Goal: Information Seeking & Learning: Learn about a topic

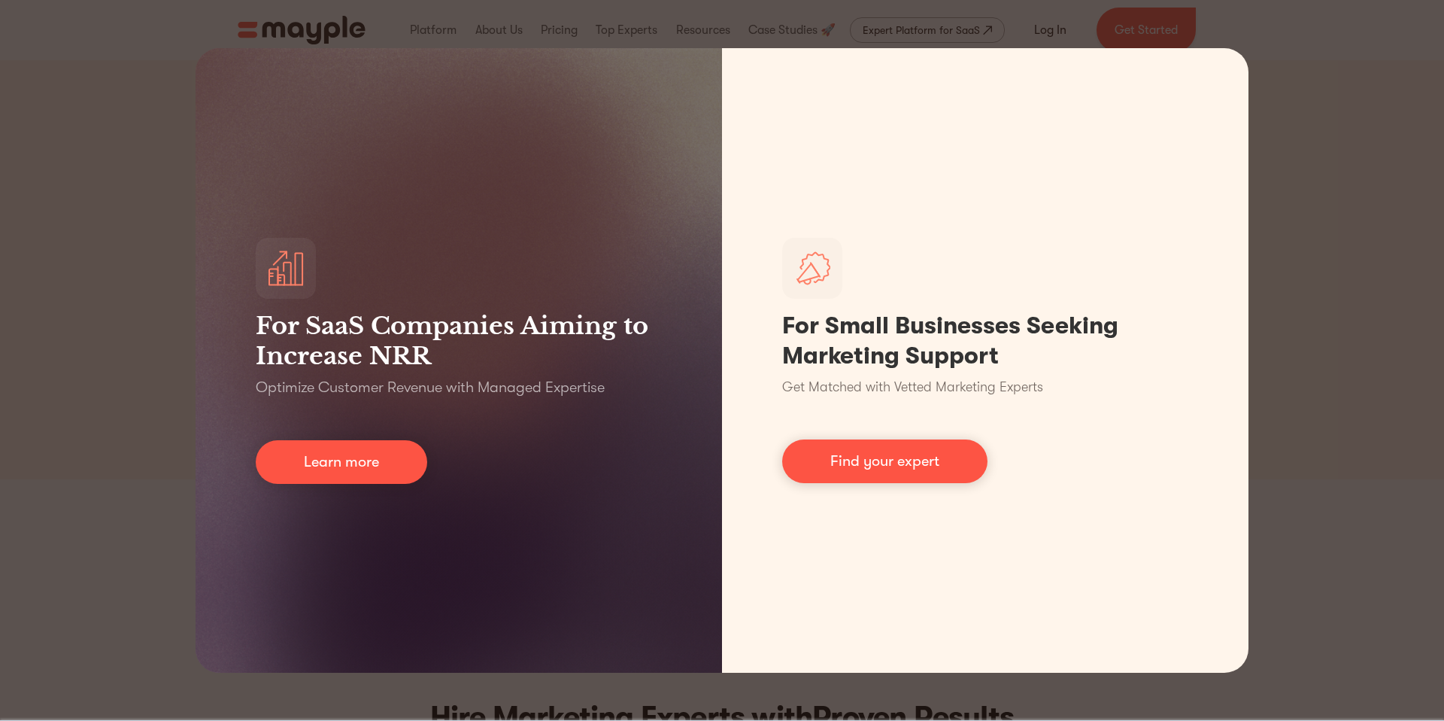
click at [1289, 63] on div "For SaaS Companies Aiming to Increase NRR Optimize Customer Revenue with Manage…" at bounding box center [722, 360] width 1444 height 721
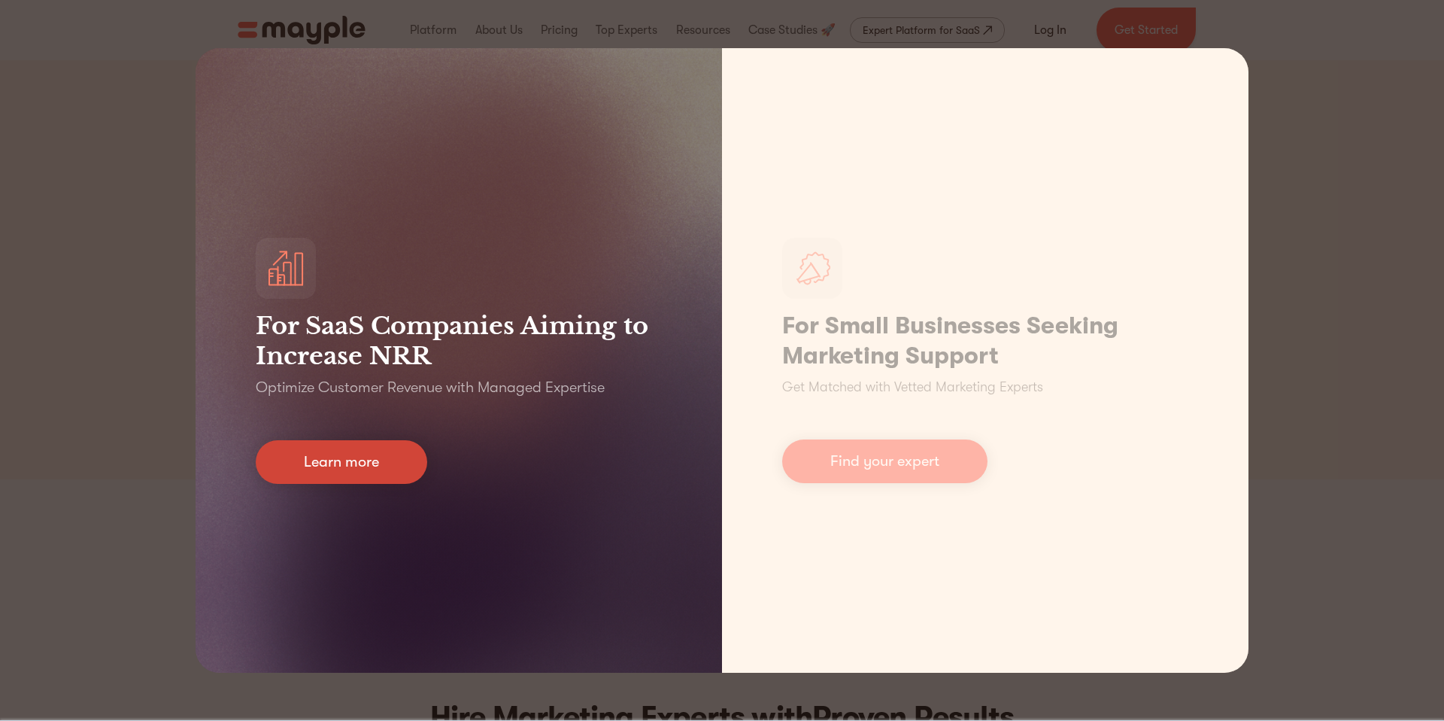
click at [332, 466] on link "Learn more" at bounding box center [341, 462] width 171 height 44
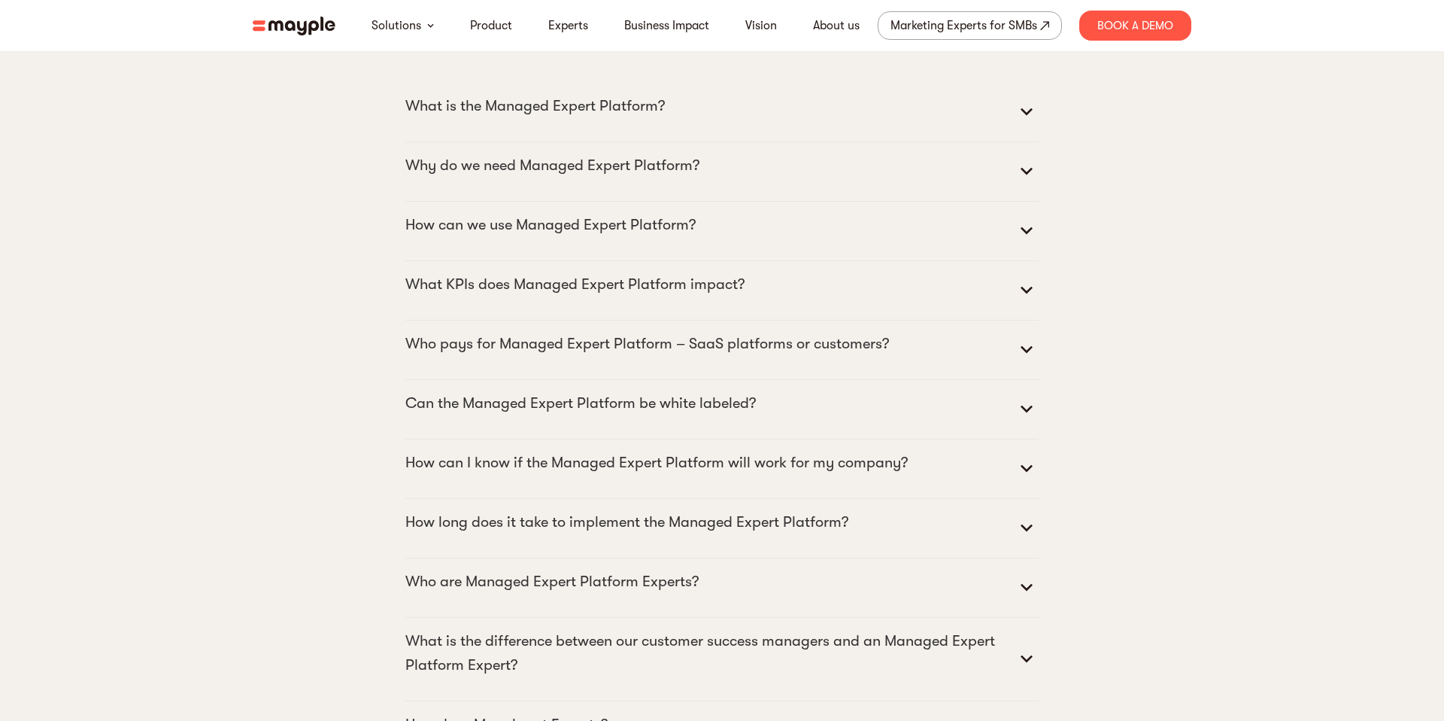
scroll to position [6812, 0]
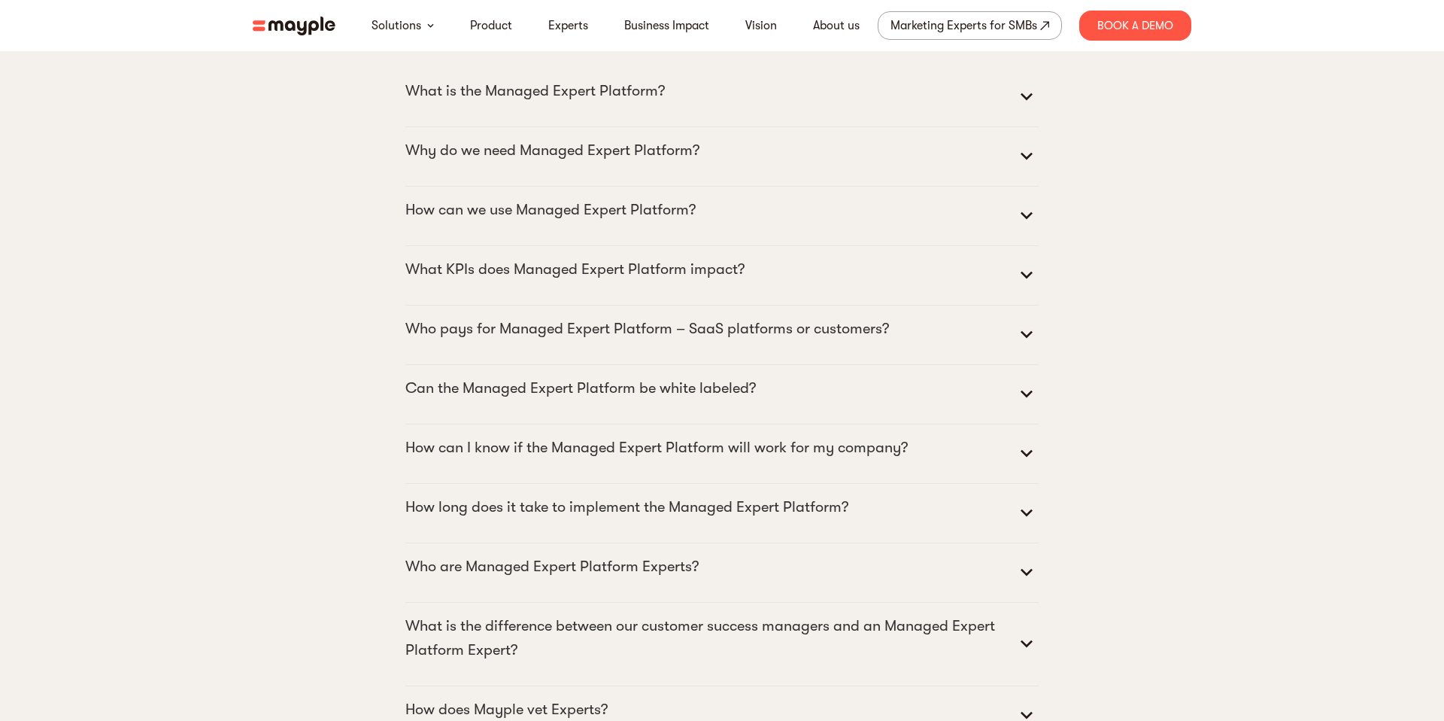
click at [717, 115] on summary "What is the Managed Expert Platform?" at bounding box center [721, 97] width 633 height 36
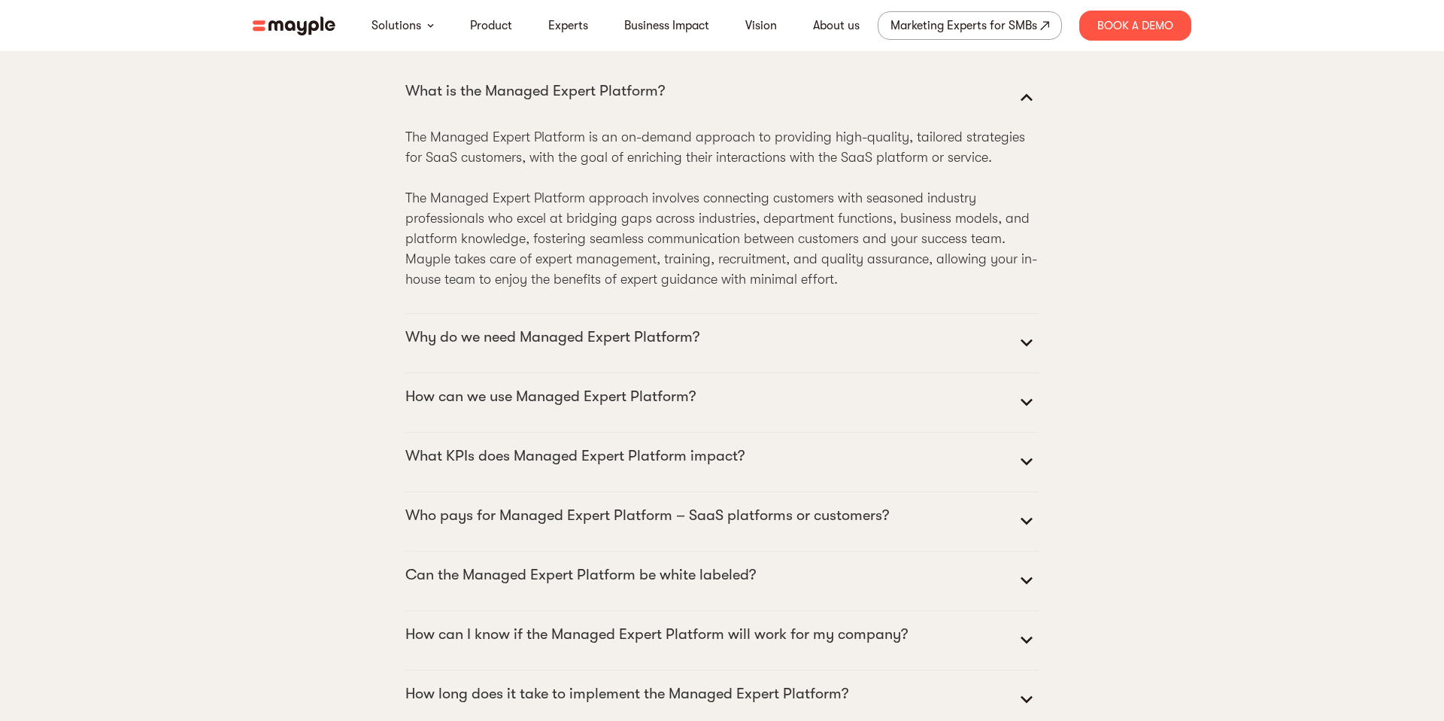
click at [693, 115] on summary "What is the Managed Expert Platform?" at bounding box center [721, 97] width 633 height 36
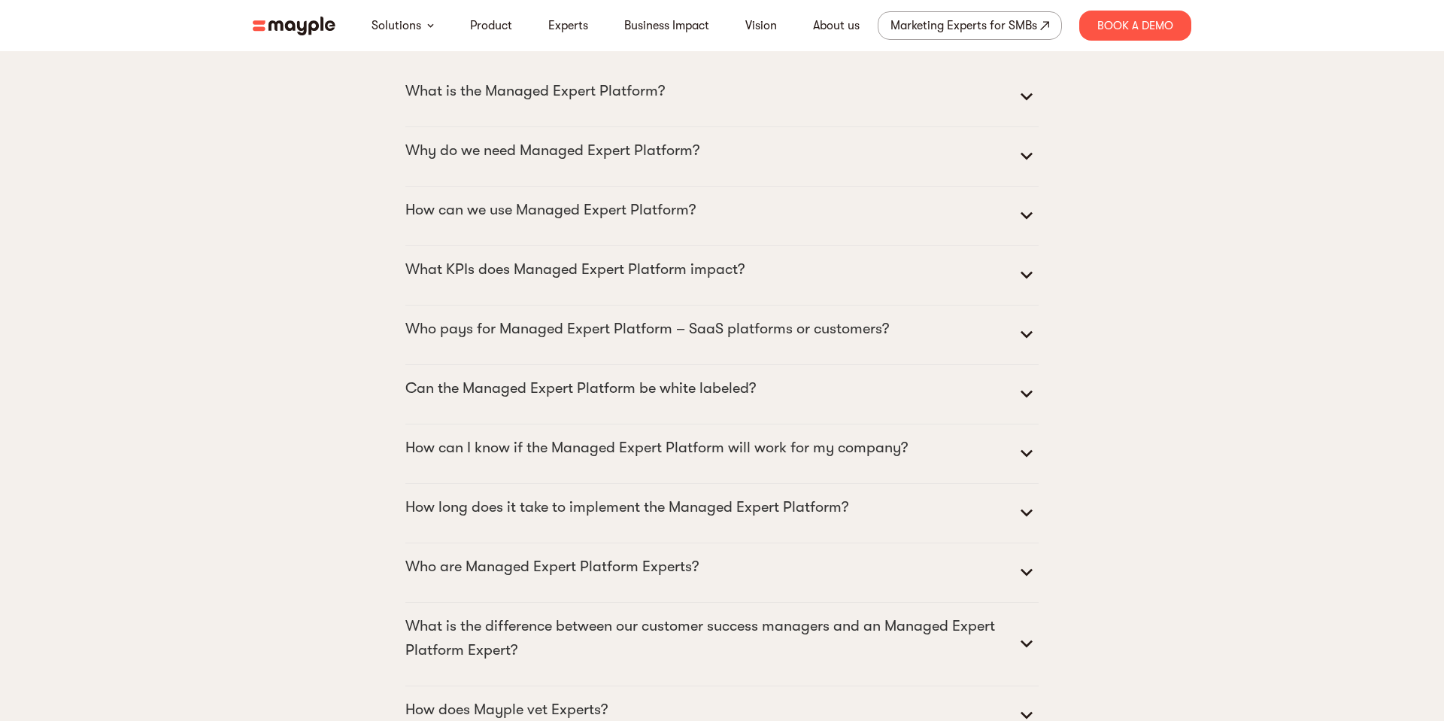
click at [690, 162] on p "Why do we need Managed Expert Platform?" at bounding box center [552, 150] width 294 height 24
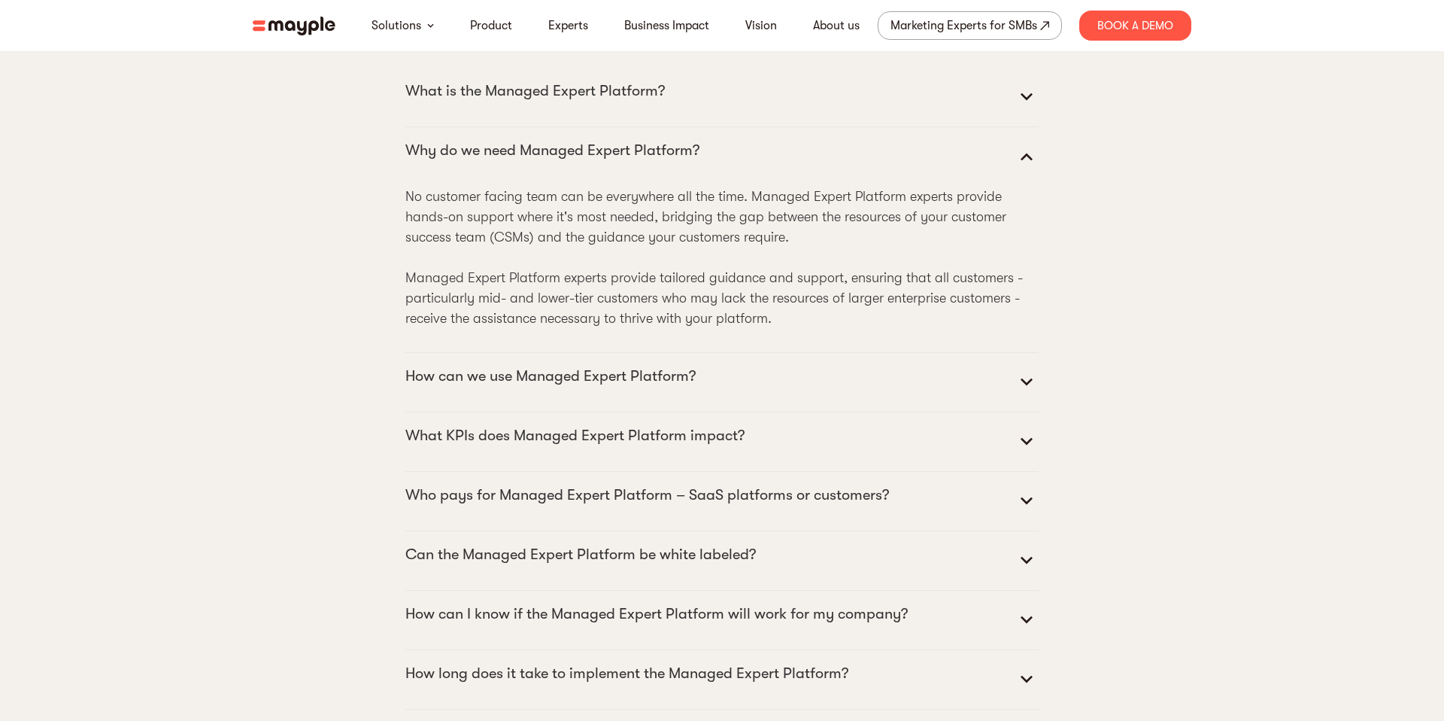
click at [678, 162] on p "Why do we need Managed Expert Platform?" at bounding box center [552, 150] width 294 height 24
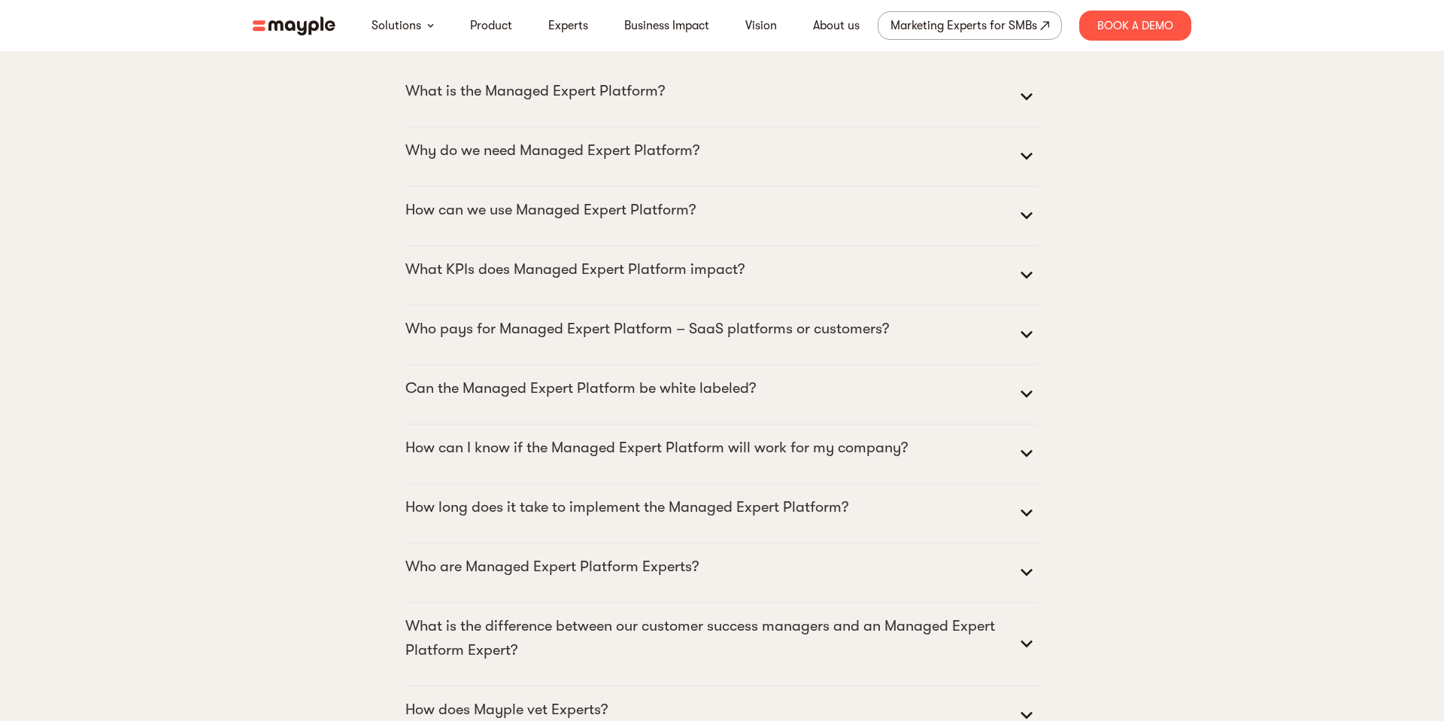
click at [667, 222] on p "How can we use Managed Expert Platform?" at bounding box center [550, 210] width 290 height 24
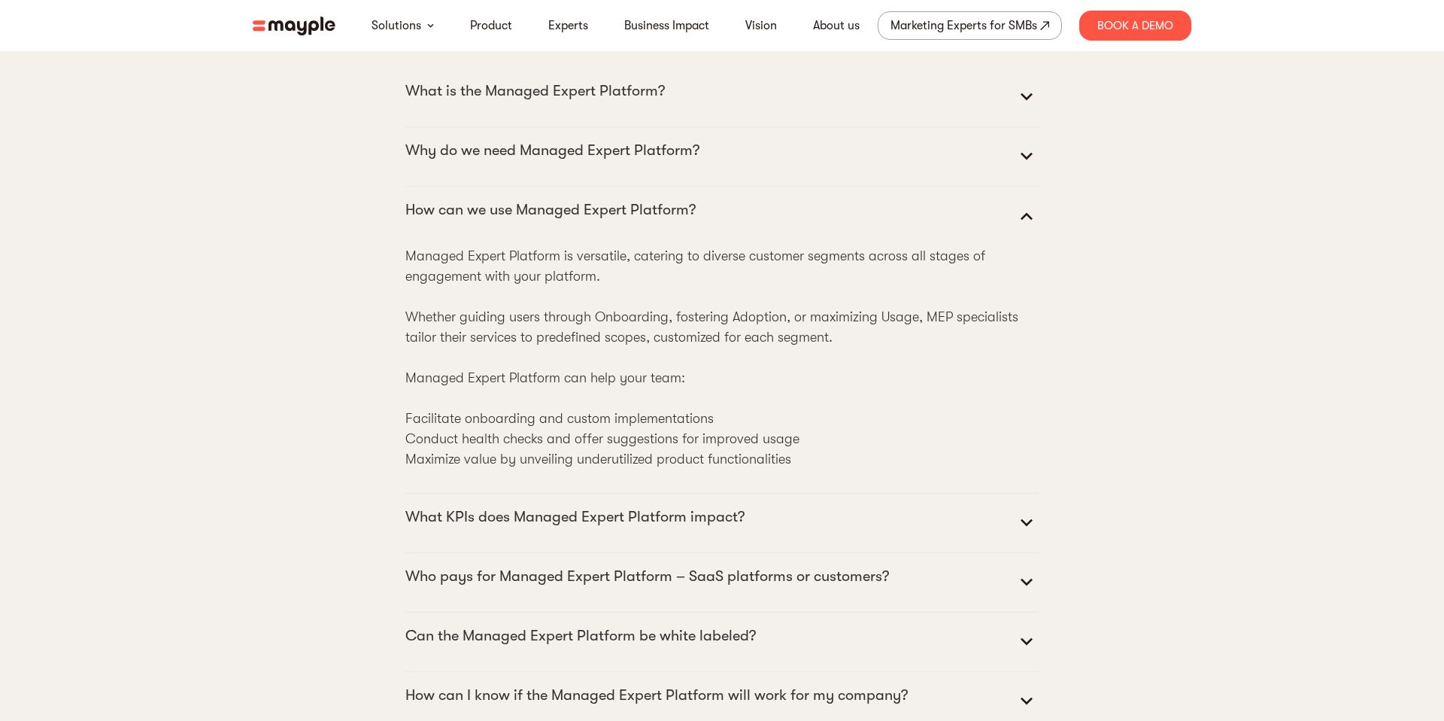
click at [662, 222] on p "How can we use Managed Expert Platform?" at bounding box center [550, 210] width 290 height 24
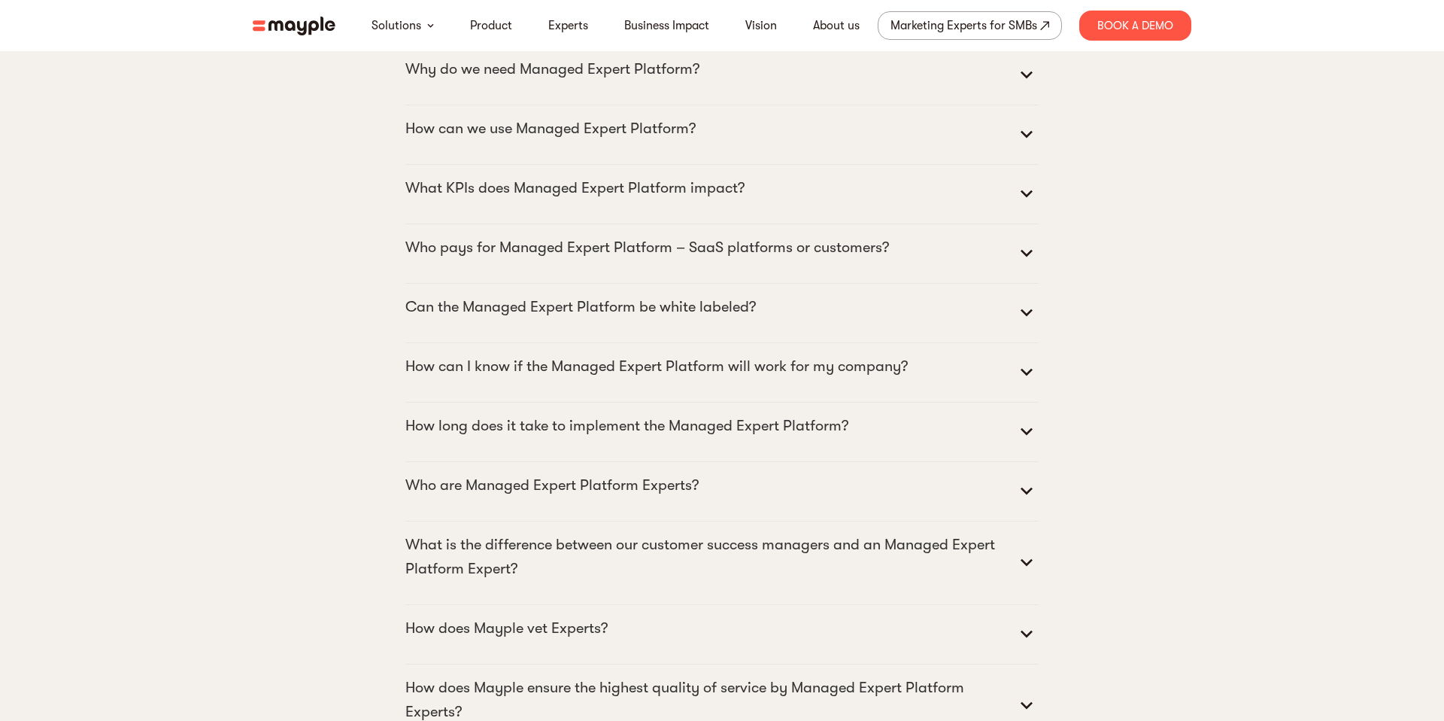
scroll to position [6897, 0]
click at [458, 196] on p "What KPIs does Managed Expert Platform impact?" at bounding box center [574, 184] width 339 height 24
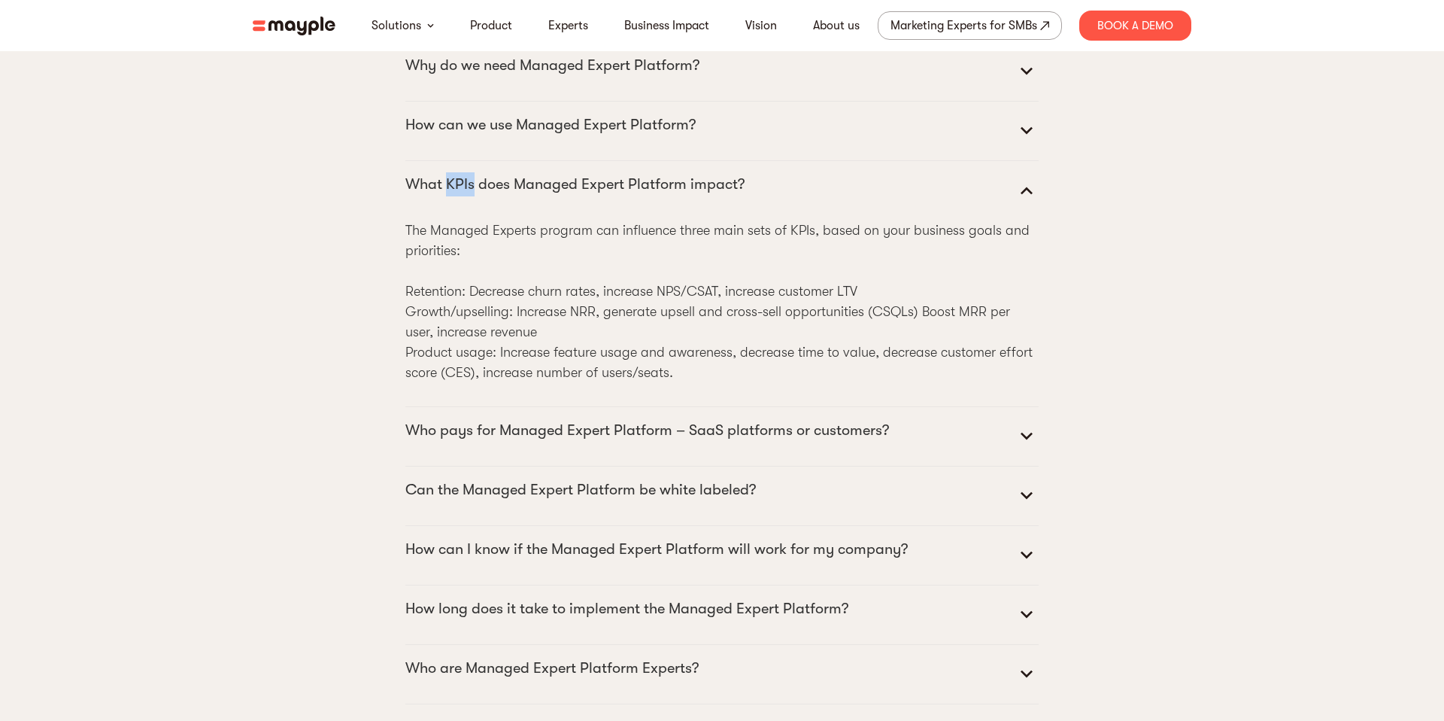
click at [458, 196] on p "What KPIs does Managed Expert Platform impact?" at bounding box center [574, 184] width 339 height 24
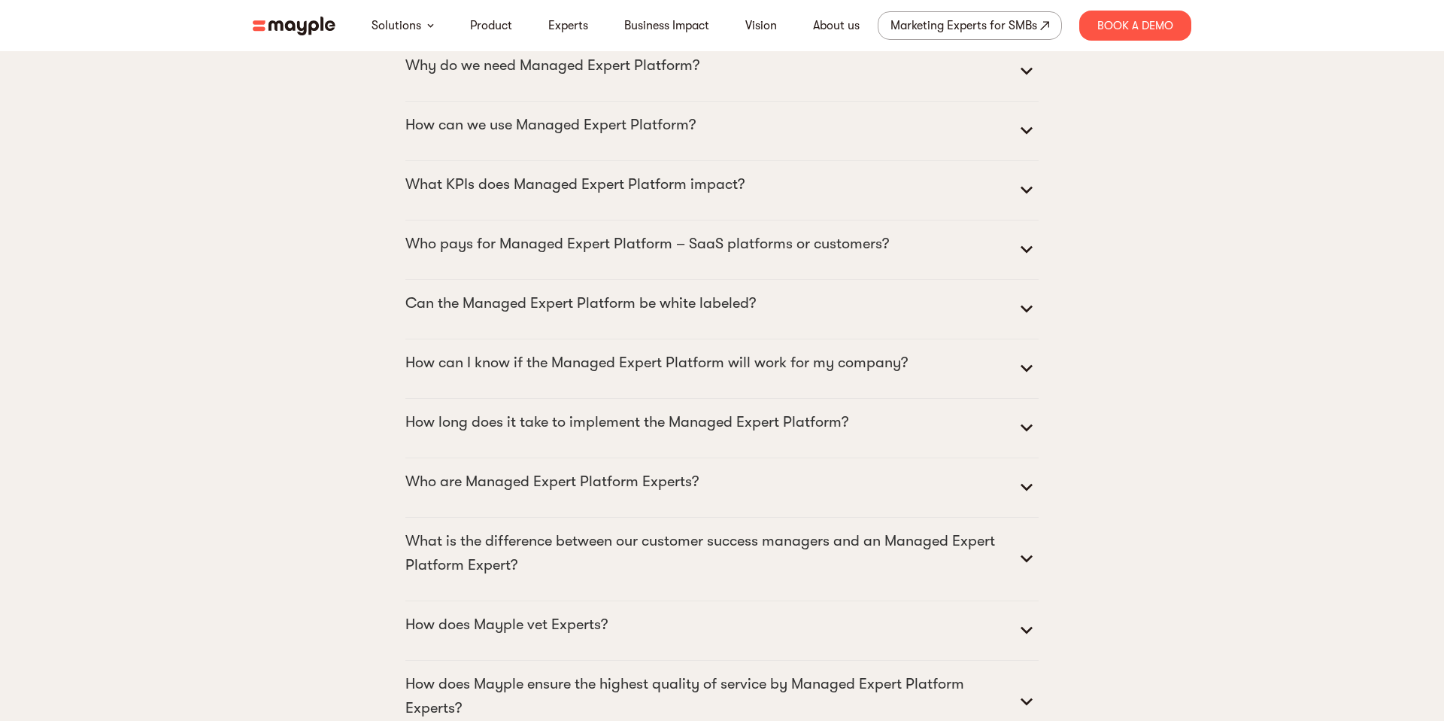
click at [321, 240] on div "Frequently Asked Questions What is the Managed Expert Platform? The Managed Exp…" at bounding box center [722, 438] width 927 height 1111
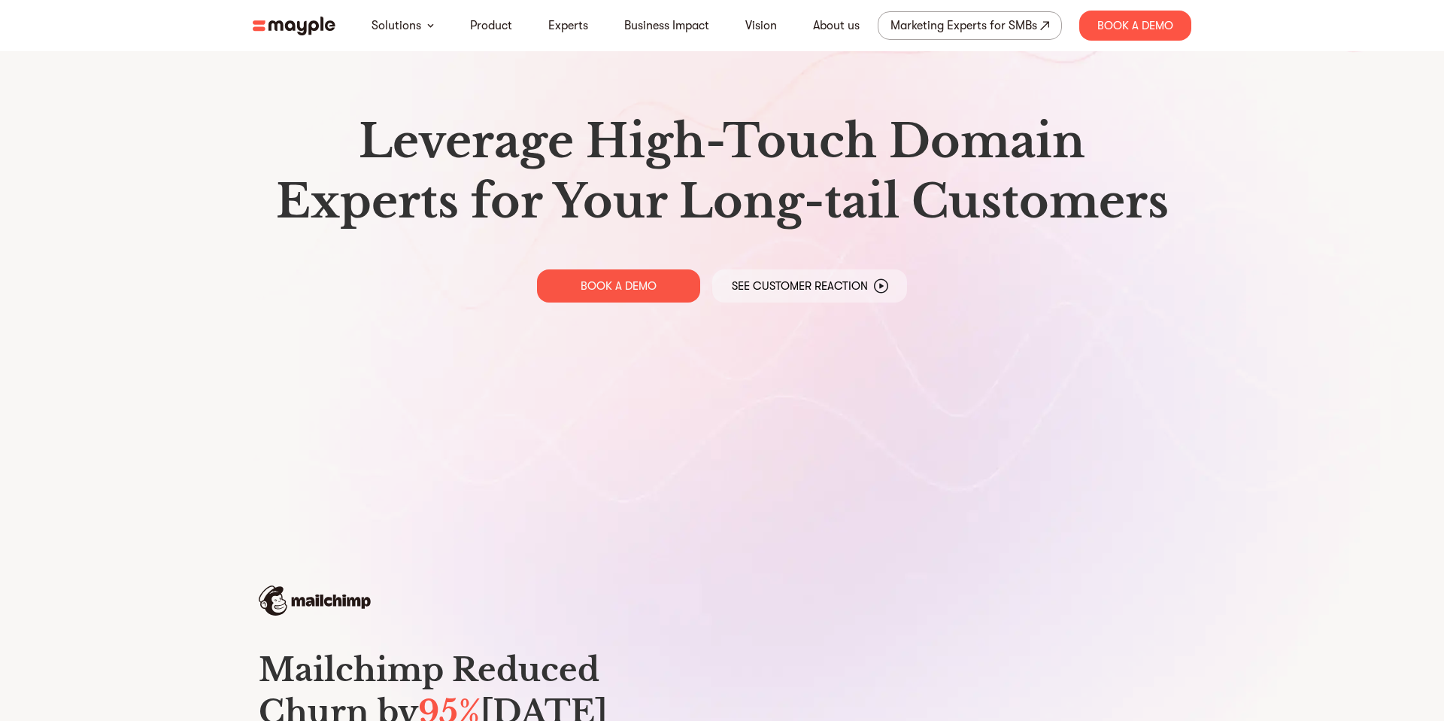
scroll to position [0, 0]
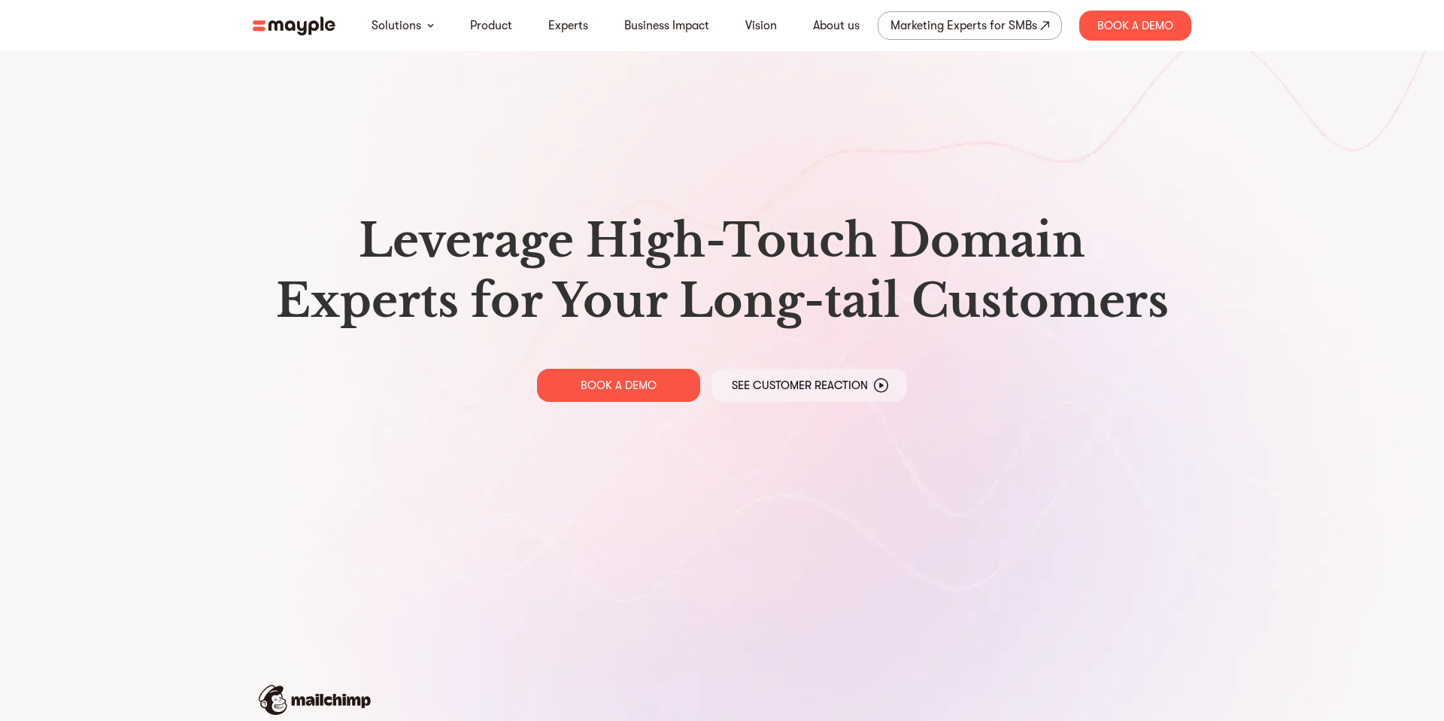
click at [272, 32] on img at bounding box center [294, 26] width 83 height 19
